Goal: Information Seeking & Learning: Learn about a topic

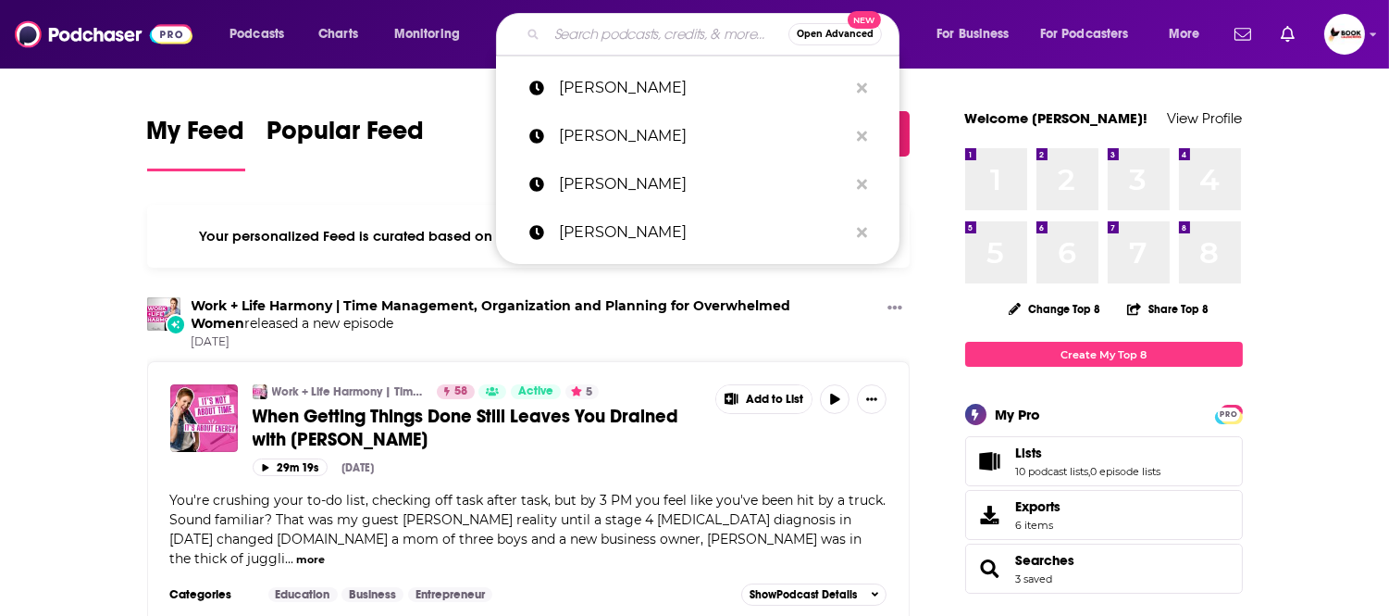
click at [612, 39] on input "Search podcasts, credits, & more..." at bounding box center [668, 34] width 242 height 30
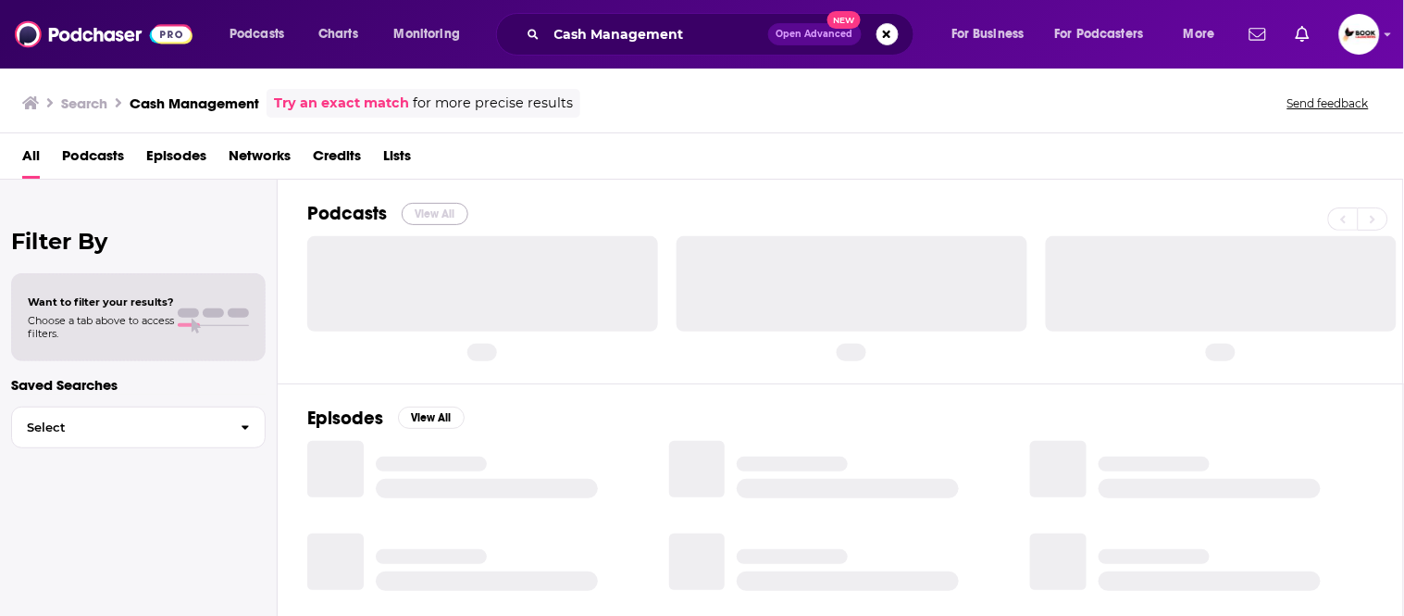
click at [441, 216] on button "View All" at bounding box center [435, 214] width 67 height 22
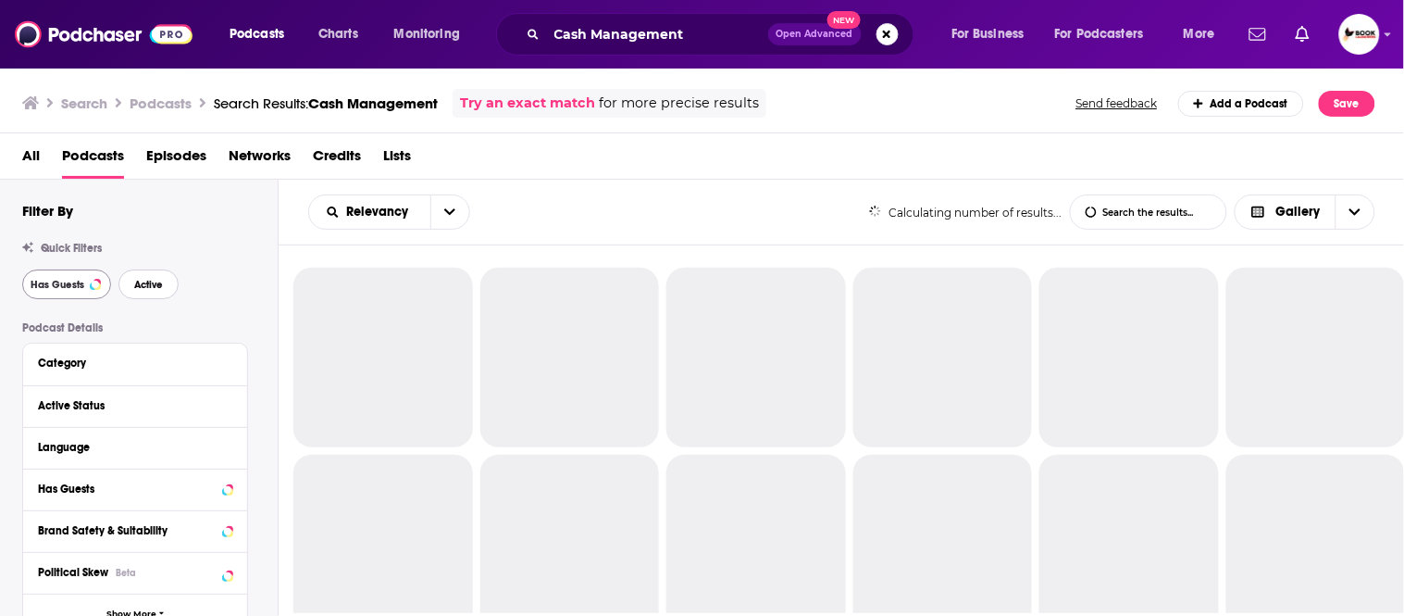
click at [151, 283] on span "Active" at bounding box center [148, 285] width 29 height 10
click at [66, 283] on span "Has Guests" at bounding box center [58, 285] width 54 height 10
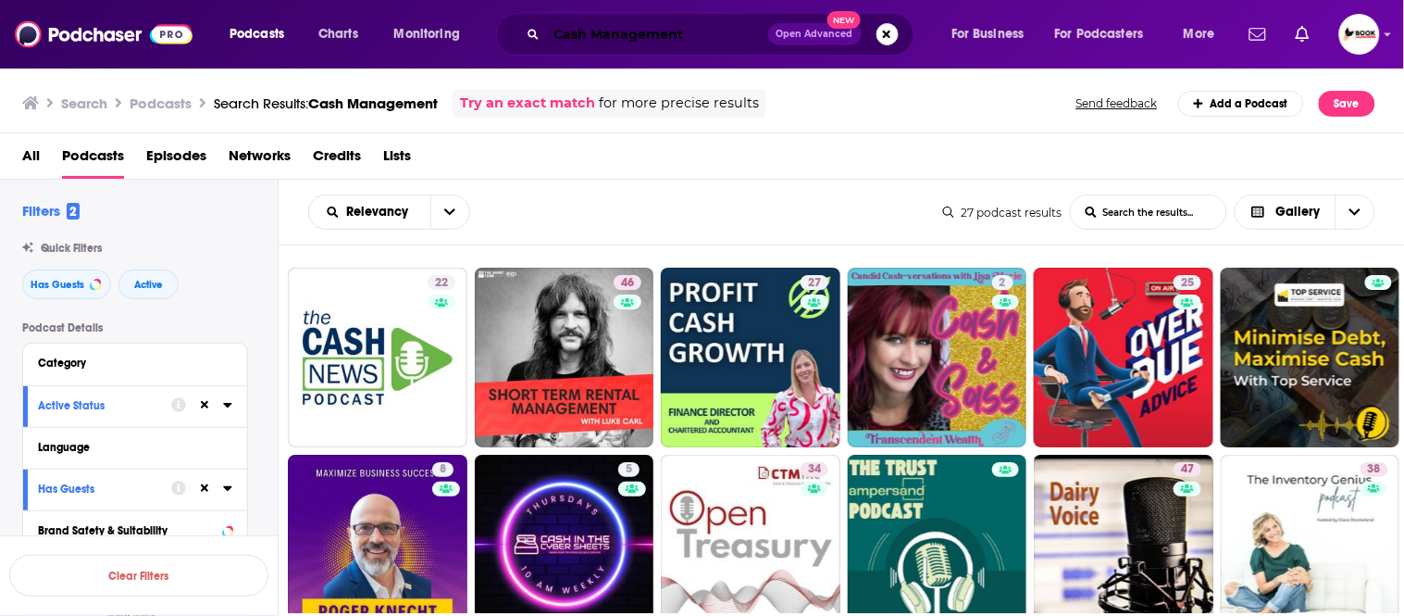
click at [616, 35] on input "Cash Management" at bounding box center [657, 34] width 221 height 30
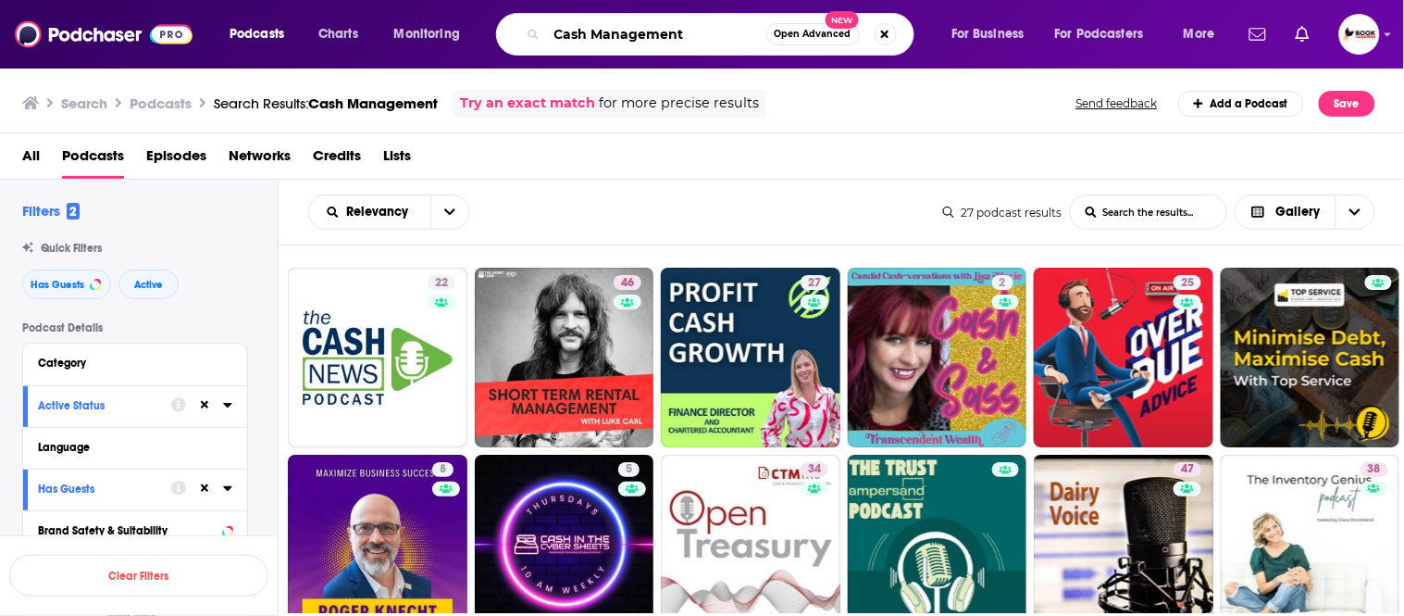
click at [616, 35] on input "Cash Management" at bounding box center [656, 34] width 219 height 30
type input "LEadership matter"
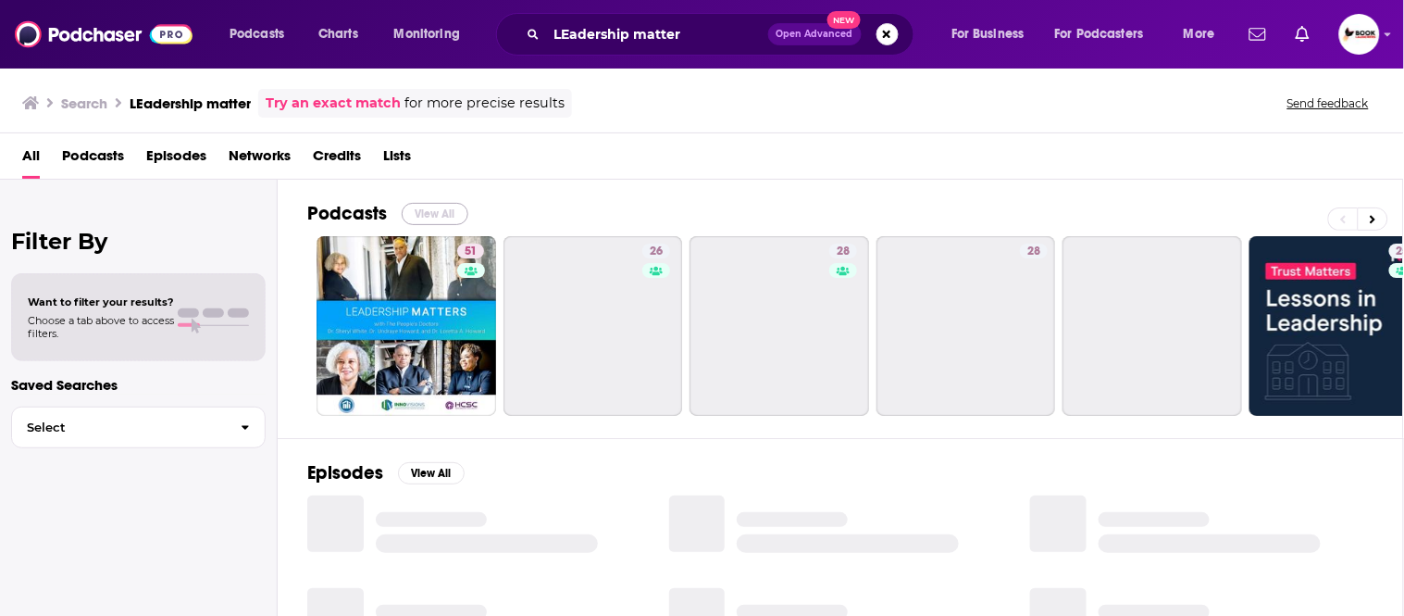
click at [427, 211] on button "View All" at bounding box center [435, 214] width 67 height 22
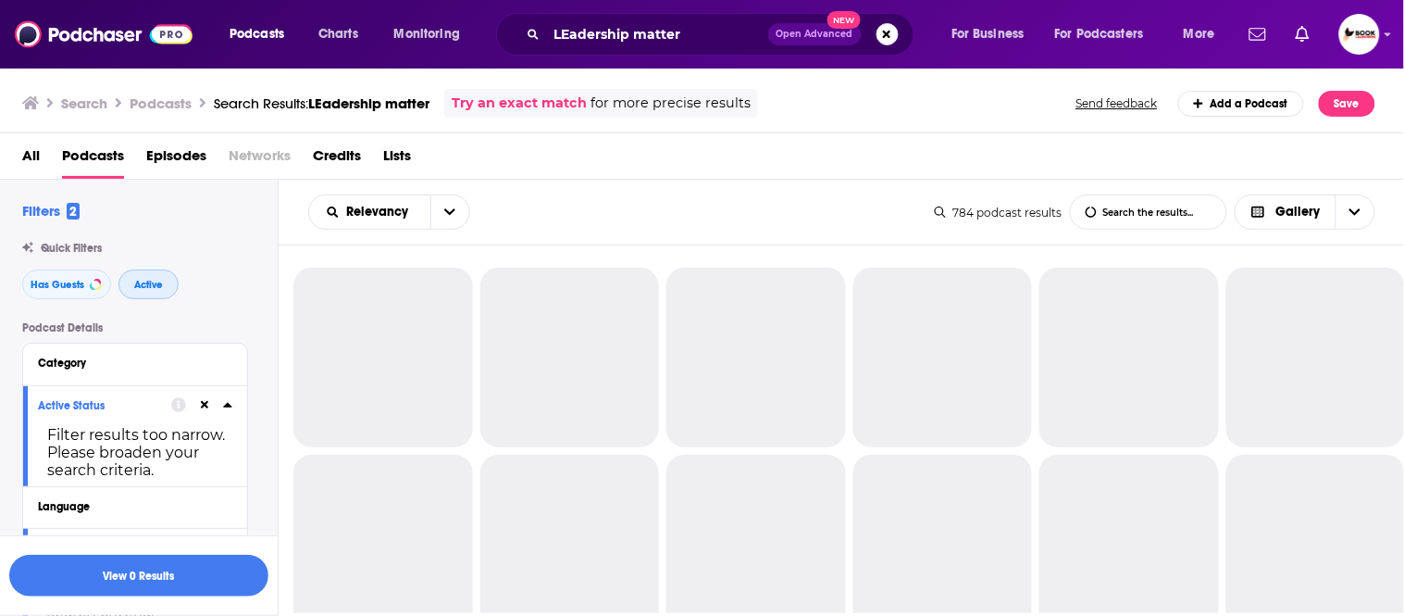
click at [144, 291] on button "Active" at bounding box center [148, 284] width 60 height 30
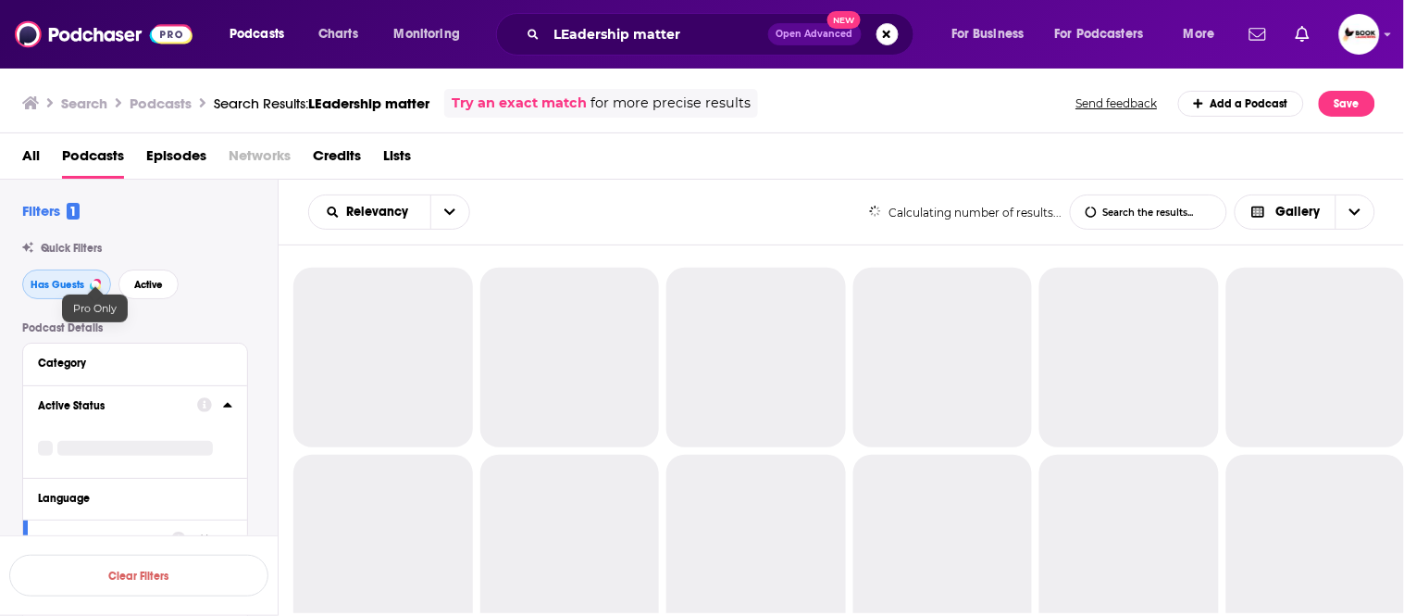
click at [88, 284] on button "Has Guests" at bounding box center [66, 284] width 89 height 30
click at [177, 284] on button "Active" at bounding box center [148, 284] width 60 height 30
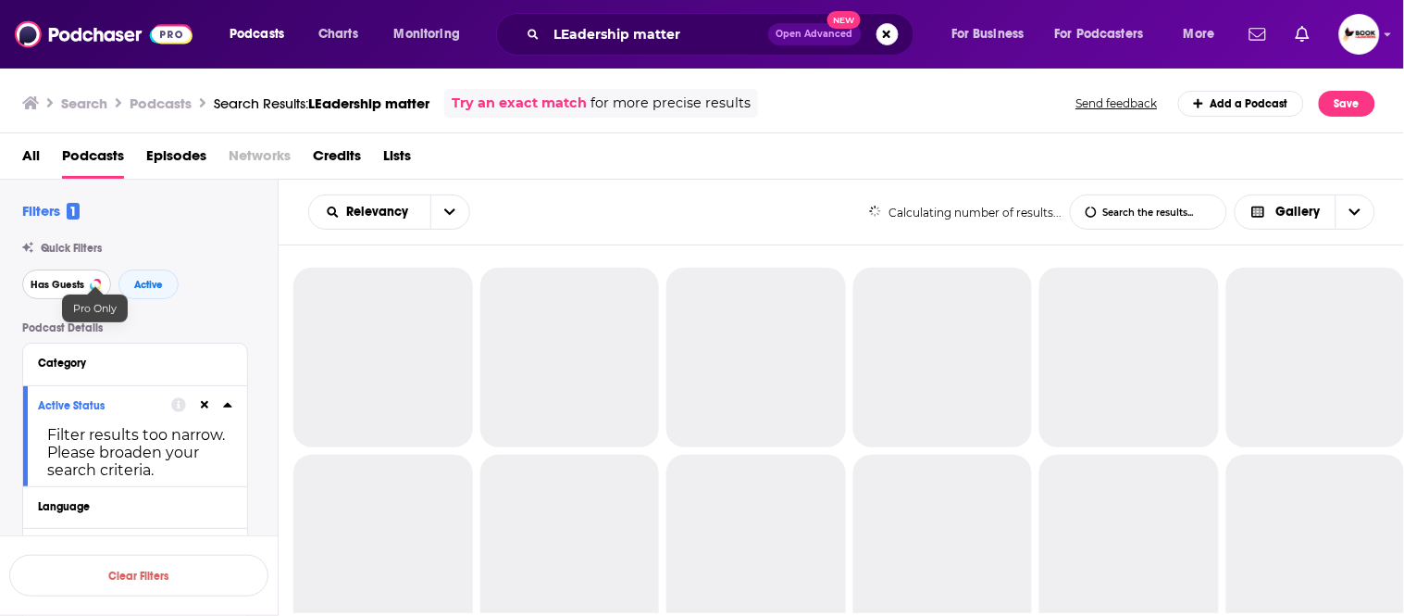
click at [79, 287] on span "Has Guests" at bounding box center [58, 285] width 54 height 10
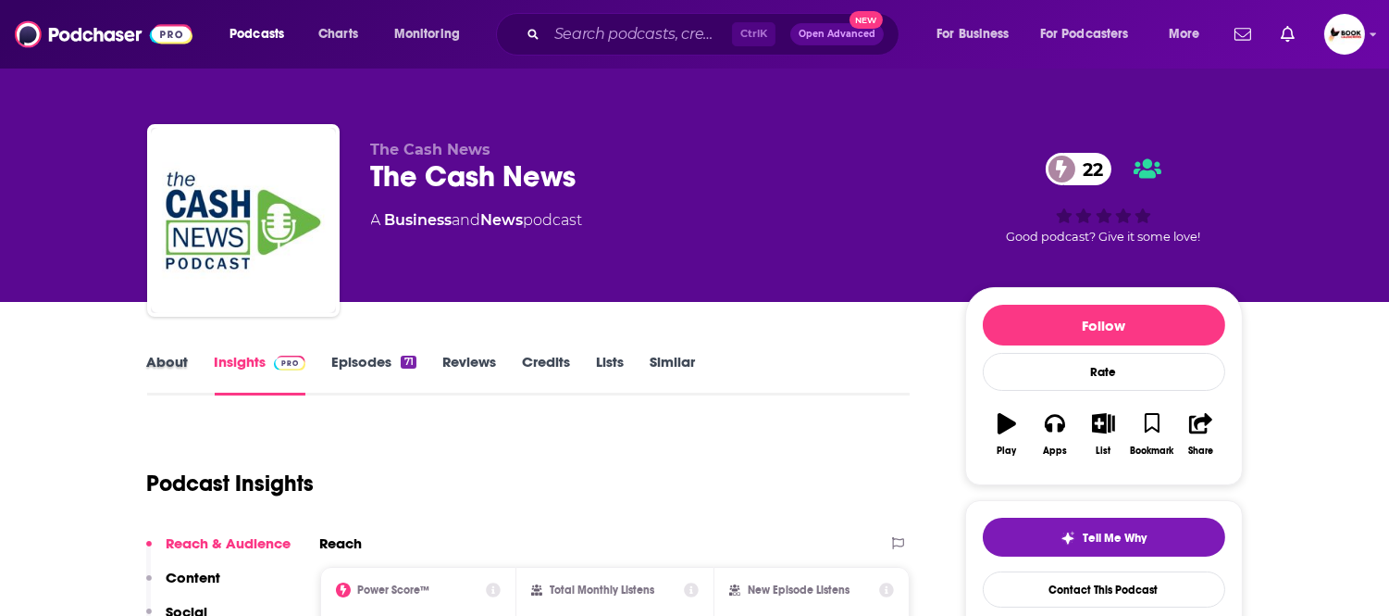
click at [191, 364] on div "About" at bounding box center [181, 374] width 68 height 43
click at [181, 368] on link "About" at bounding box center [168, 374] width 42 height 43
